Goal: Task Accomplishment & Management: Manage account settings

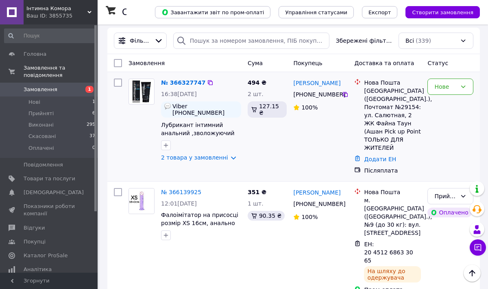
scroll to position [107, 0]
click at [189, 81] on link "№ 366327747" at bounding box center [183, 83] width 44 height 7
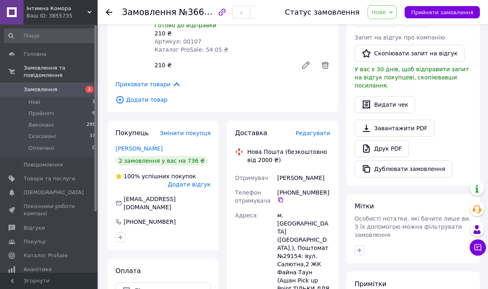
scroll to position [206, 0]
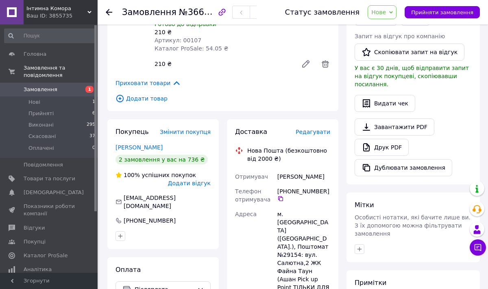
click at [318, 128] on span "Редагувати" at bounding box center [313, 131] width 35 height 7
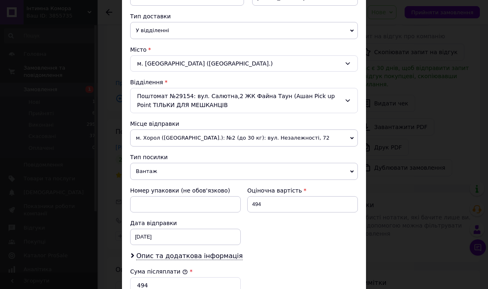
scroll to position [188, 0]
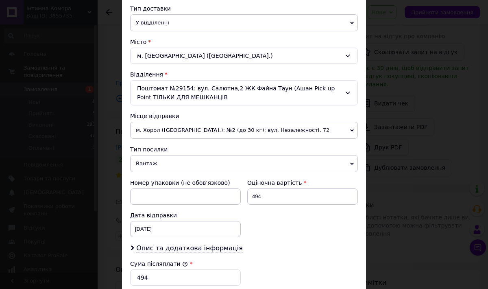
click at [350, 131] on icon at bounding box center [352, 130] width 4 height 2
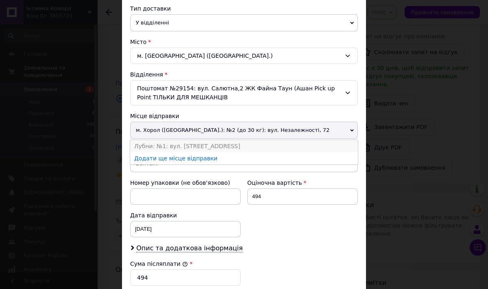
click at [178, 145] on li "Лубни: №1: вул. [STREET_ADDRESS]" at bounding box center [244, 146] width 228 height 12
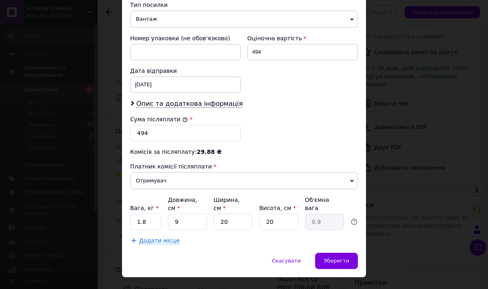
scroll to position [349, 0]
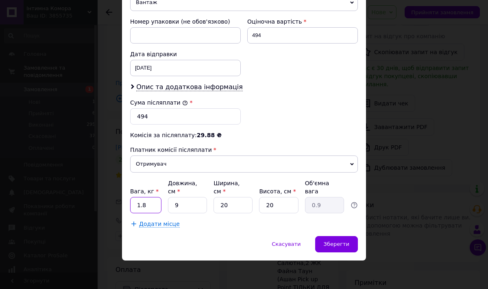
click at [144, 203] on input "1.8" at bounding box center [145, 205] width 31 height 16
type input "1"
type input "0.9"
click at [333, 243] on span "Зберегти" at bounding box center [337, 244] width 26 height 6
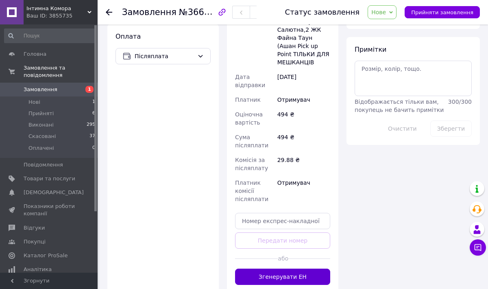
scroll to position [442, 0]
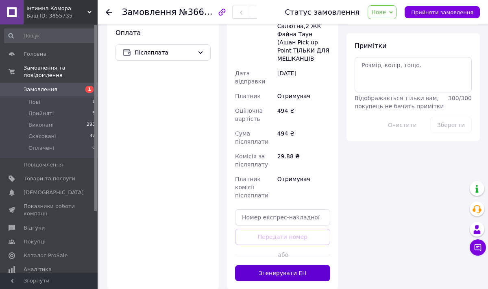
click at [290, 265] on button "Згенерувати ЕН" at bounding box center [282, 273] width 95 height 16
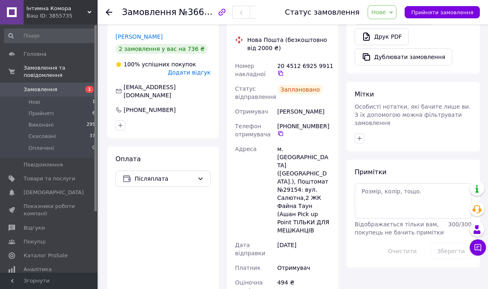
scroll to position [316, 0]
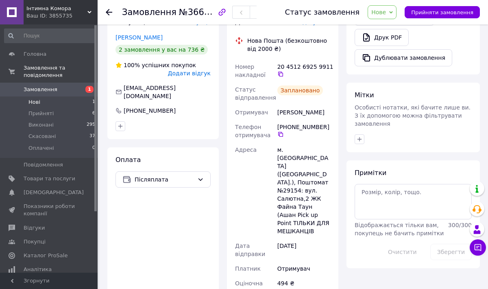
click at [36, 100] on span "Нові" at bounding box center [34, 101] width 12 height 7
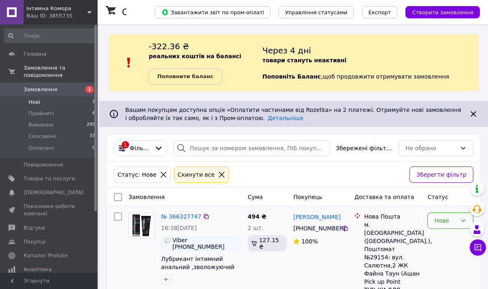
click at [463, 219] on icon at bounding box center [463, 220] width 7 height 7
click at [447, 172] on li "Виконано" at bounding box center [450, 173] width 45 height 15
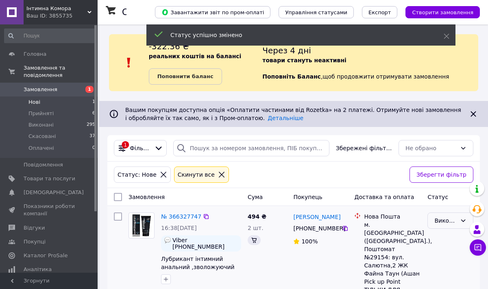
click at [463, 222] on icon at bounding box center [463, 220] width 7 height 7
click at [453, 238] on li "Прийнято" at bounding box center [450, 238] width 45 height 15
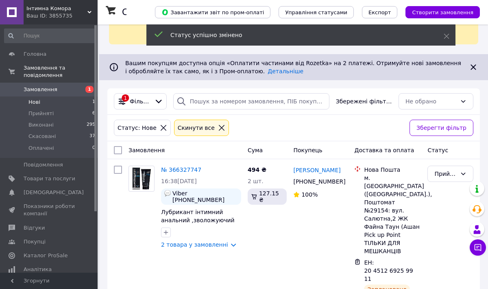
scroll to position [54, 0]
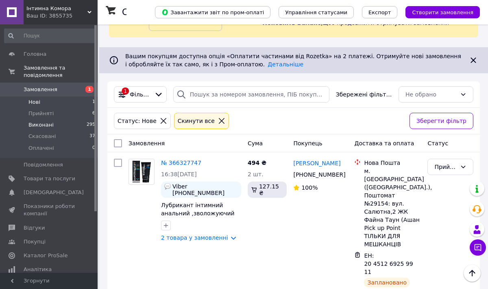
click at [42, 122] on span "Виконані" at bounding box center [40, 124] width 25 height 7
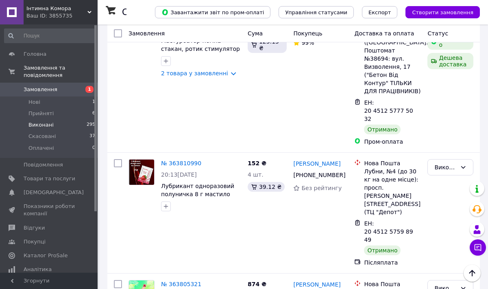
scroll to position [2137, 0]
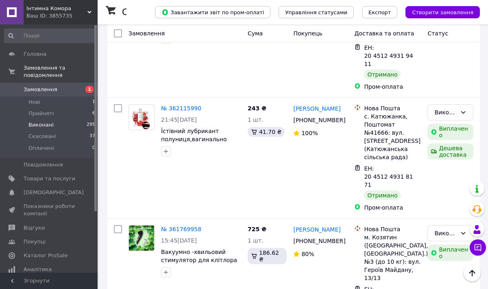
scroll to position [2065, 0]
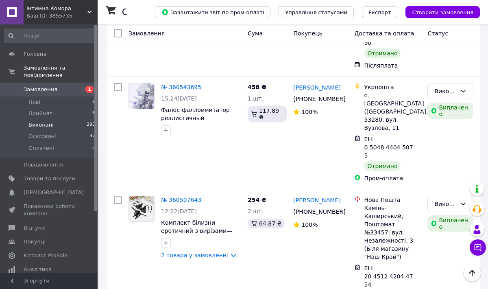
scroll to position [2080, 0]
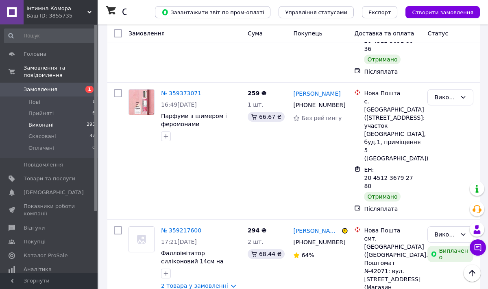
scroll to position [2168, 0]
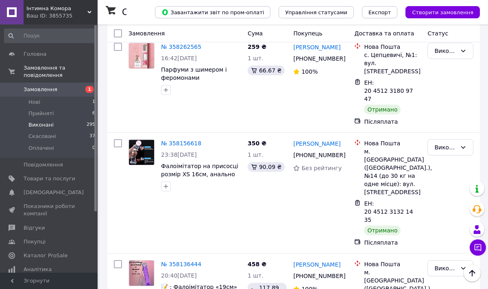
scroll to position [2106, 0]
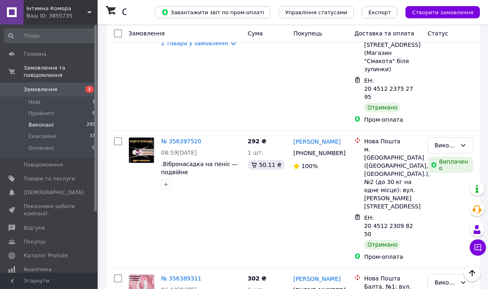
scroll to position [2028, 0]
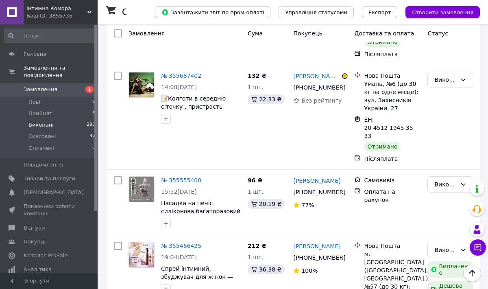
scroll to position [2026, 0]
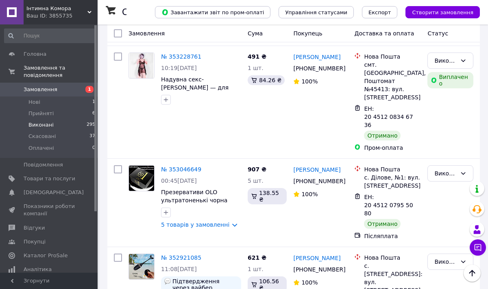
scroll to position [2002, 0]
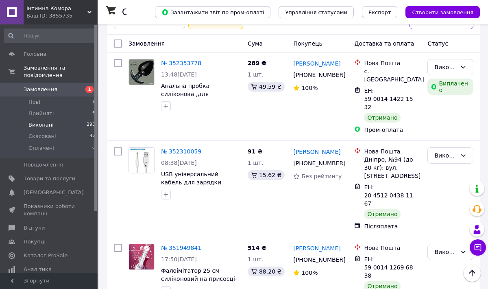
scroll to position [148, 0]
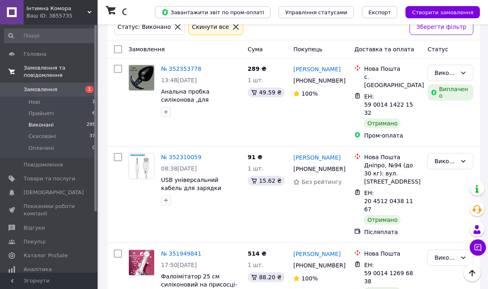
click at [51, 72] on span "Замовлення та повідомлення" at bounding box center [61, 71] width 74 height 15
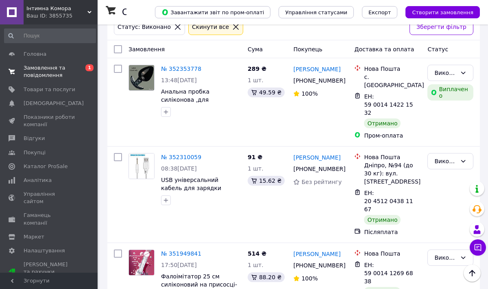
click at [50, 68] on span "Замовлення та повідомлення" at bounding box center [50, 71] width 52 height 15
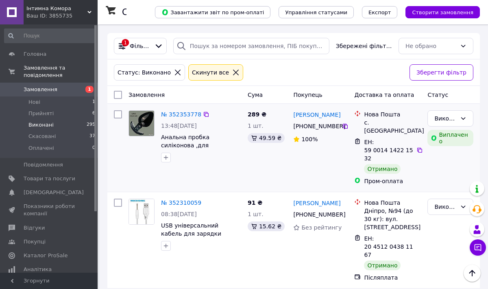
scroll to position [0, 0]
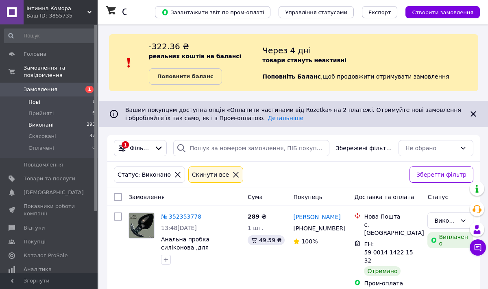
click at [37, 102] on span "Нові" at bounding box center [34, 101] width 12 height 7
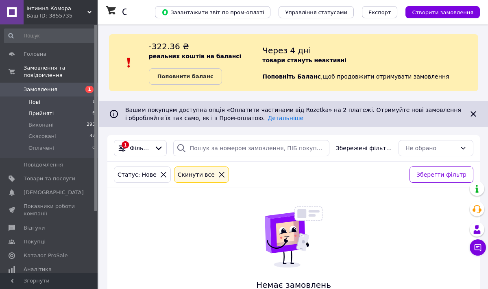
click at [39, 114] on span "Прийняті" at bounding box center [40, 113] width 25 height 7
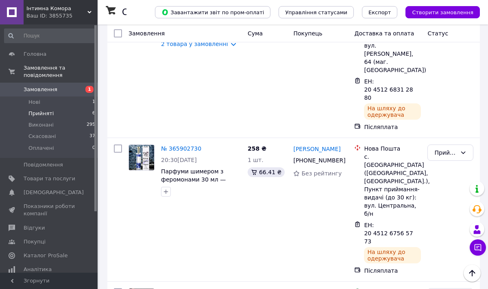
scroll to position [731, 0]
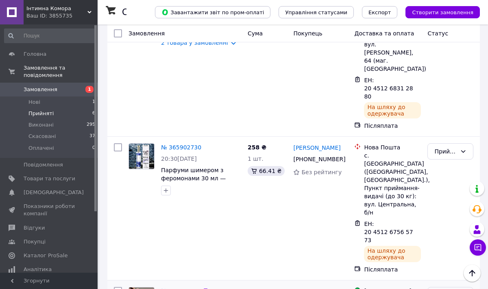
click at [448, 226] on li "Виконано" at bounding box center [450, 225] width 45 height 15
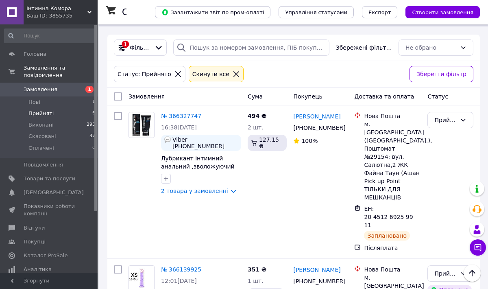
scroll to position [100, 0]
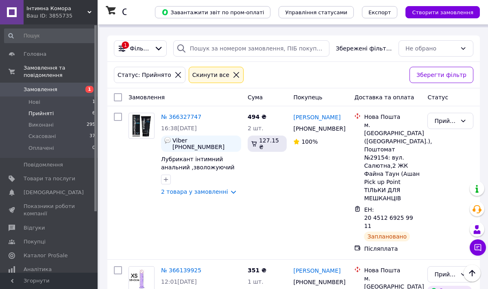
click at [89, 14] on div "Ваш ID: 3855735" at bounding box center [61, 15] width 71 height 7
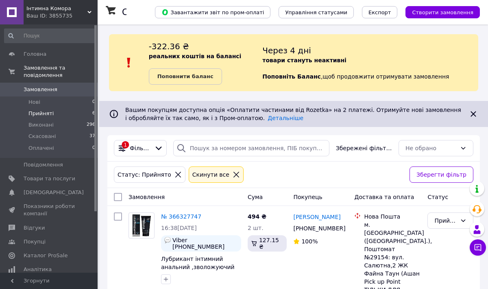
click at [91, 10] on icon at bounding box center [89, 12] width 4 height 4
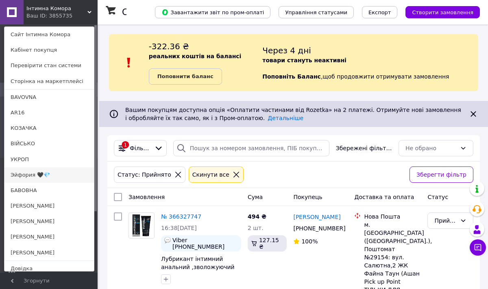
click at [27, 175] on link "Эйфория 🖤💎" at bounding box center [48, 174] width 89 height 15
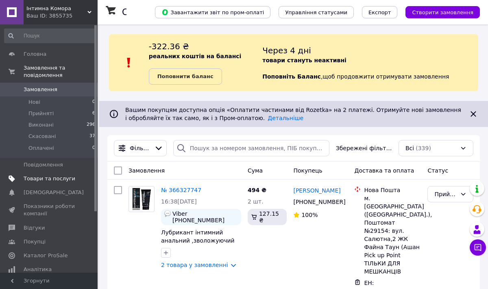
click at [62, 178] on span "Товари та послуги" at bounding box center [50, 178] width 52 height 7
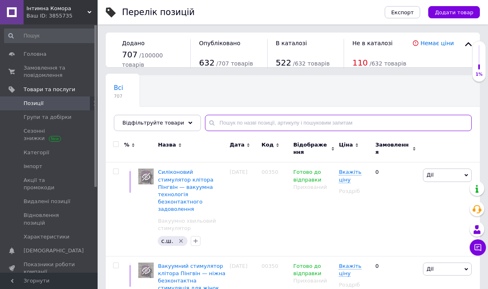
click at [224, 120] on input "text" at bounding box center [338, 123] width 267 height 16
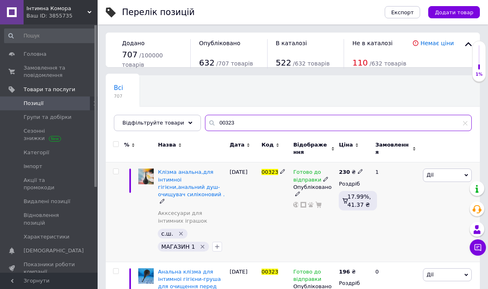
type input "00323"
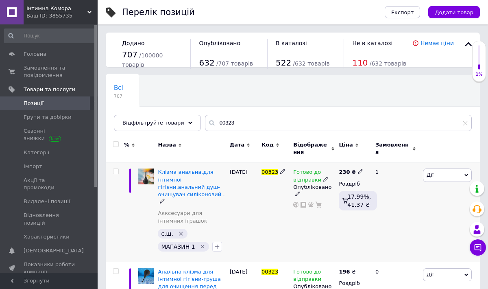
click at [324, 178] on icon at bounding box center [325, 178] width 5 height 5
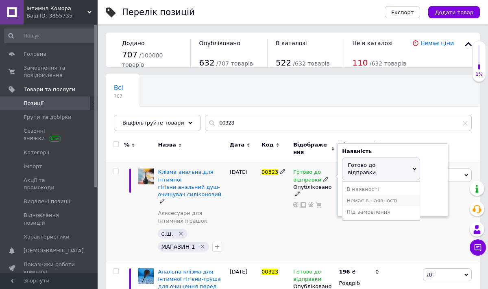
click at [347, 195] on li "Немає в наявності" at bounding box center [380, 200] width 77 height 11
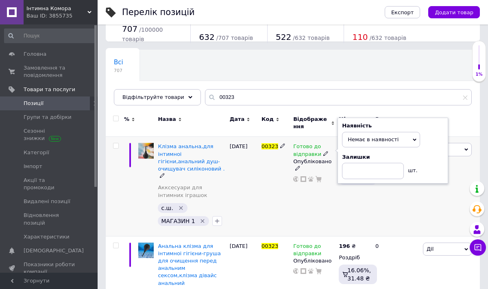
scroll to position [27, 0]
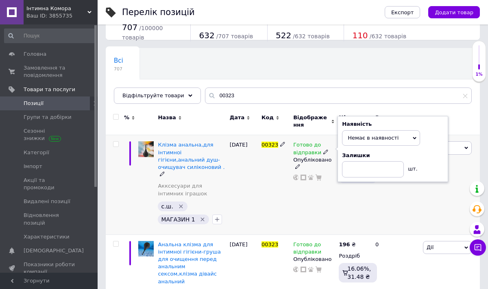
click at [327, 205] on div "Готово до відправки Наявність Немає в наявності В наявності Під замовлення Гото…" at bounding box center [314, 184] width 46 height 99
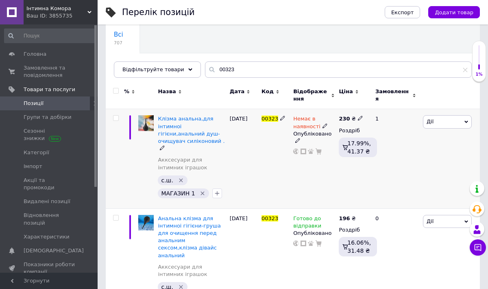
scroll to position [61, 0]
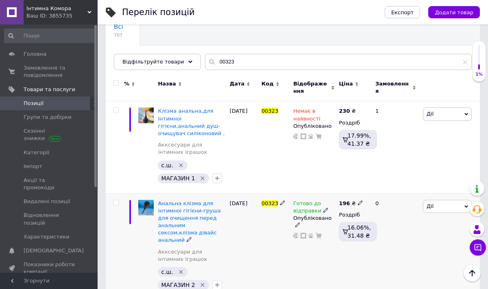
click at [323, 210] on icon at bounding box center [325, 209] width 5 height 5
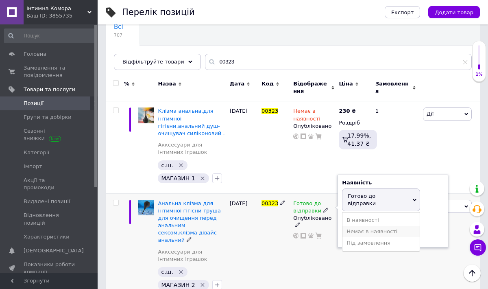
click at [359, 226] on li "Немає в наявності" at bounding box center [380, 231] width 77 height 11
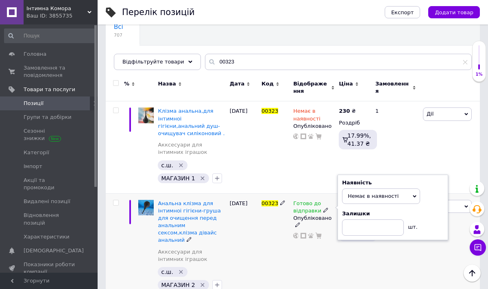
click at [331, 242] on div "Готово до відправки Наявність Немає в наявності В наявності Під замовлення Гото…" at bounding box center [314, 246] width 46 height 107
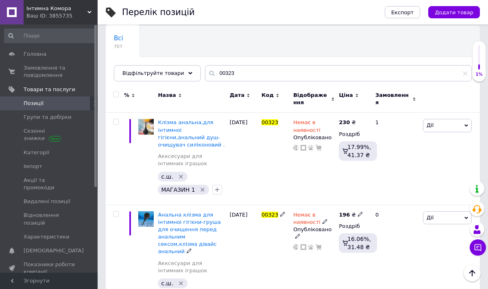
scroll to position [49, 0]
click at [51, 70] on span "Замовлення та повідомлення" at bounding box center [50, 71] width 52 height 15
